Goal: Information Seeking & Learning: Learn about a topic

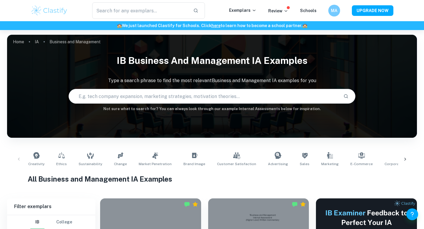
scroll to position [285, 0]
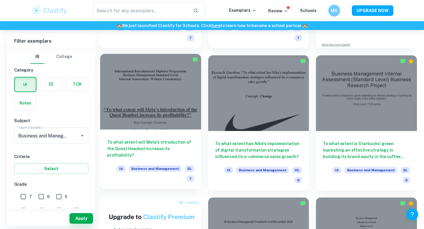
click at [165, 132] on div "To what extent will Meta’s introduction of the Quest Headset increase its profi…" at bounding box center [150, 158] width 101 height 59
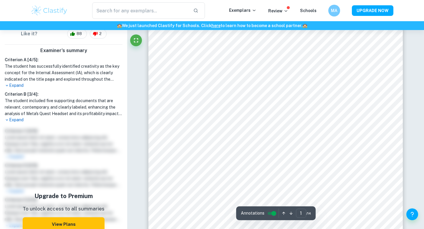
scroll to position [146, 0]
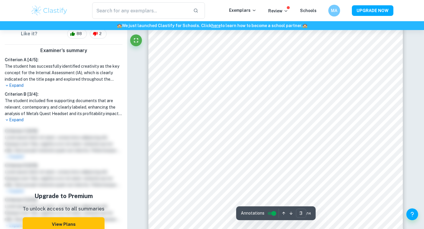
scroll to position [833, 0]
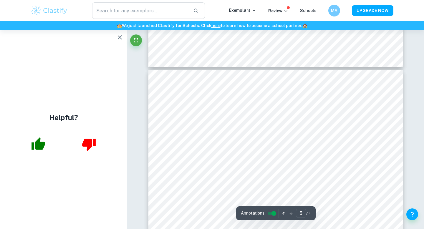
scroll to position [1498, 0]
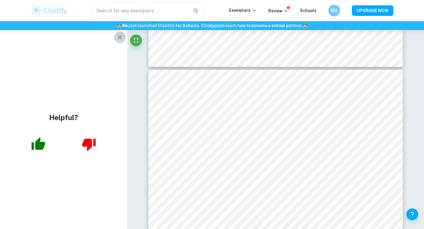
click at [119, 36] on icon "button" at bounding box center [119, 37] width 7 height 7
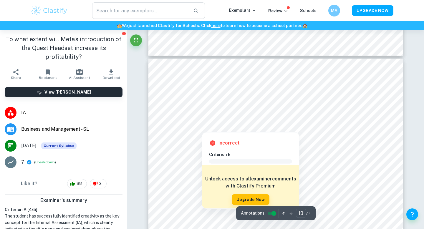
scroll to position [4451, 0]
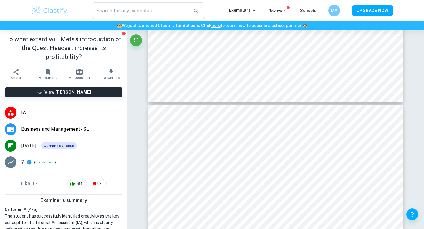
type input "12"
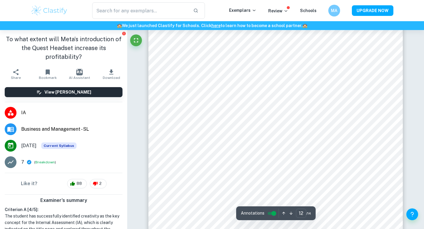
scroll to position [4167, 0]
